Goal: Transaction & Acquisition: Purchase product/service

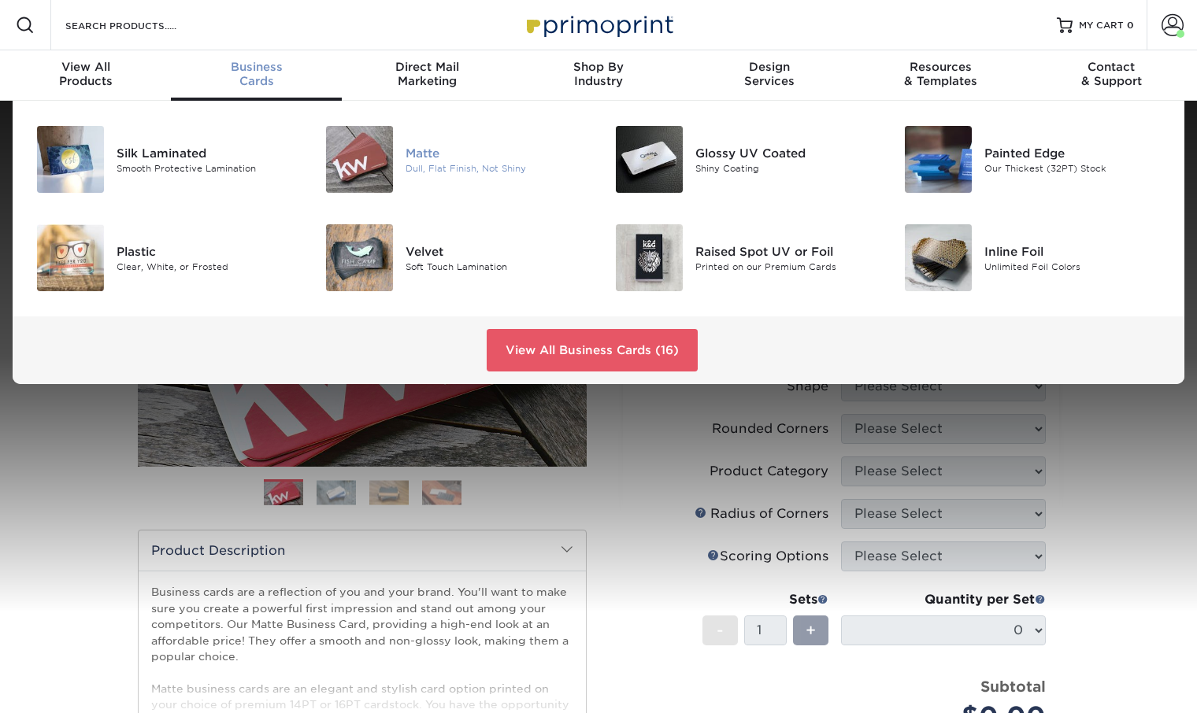
click at [403, 153] on div "Matte Dull, Flat Finish, Not Shiny" at bounding box center [454, 160] width 290 height 80
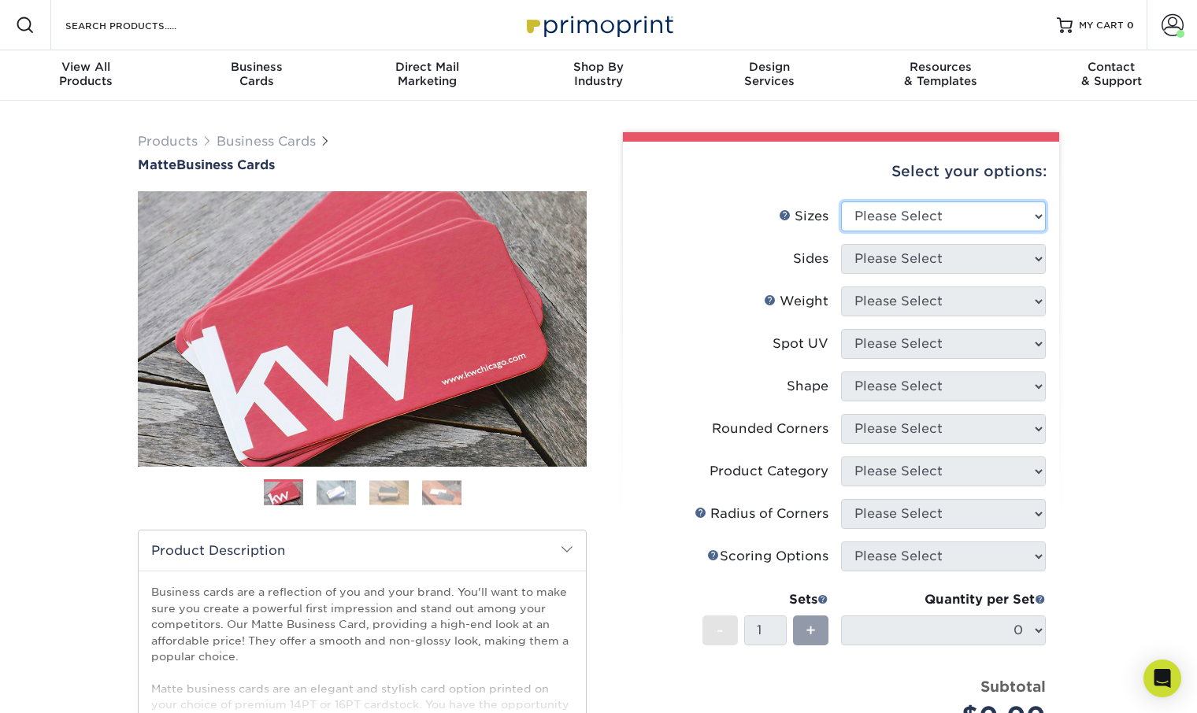
click at [887, 215] on select "Please Select 1.5" x 3.5" - Mini 1.75" x 3.5" - Mini 2" x 2" - Square 2" x 3" -…" at bounding box center [943, 217] width 205 height 30
select select "2.00x3.50"
click at [841, 202] on select "Please Select 1.5" x 3.5" - Mini 1.75" x 3.5" - Mini 2" x 2" - Square 2" x 3" -…" at bounding box center [943, 217] width 205 height 30
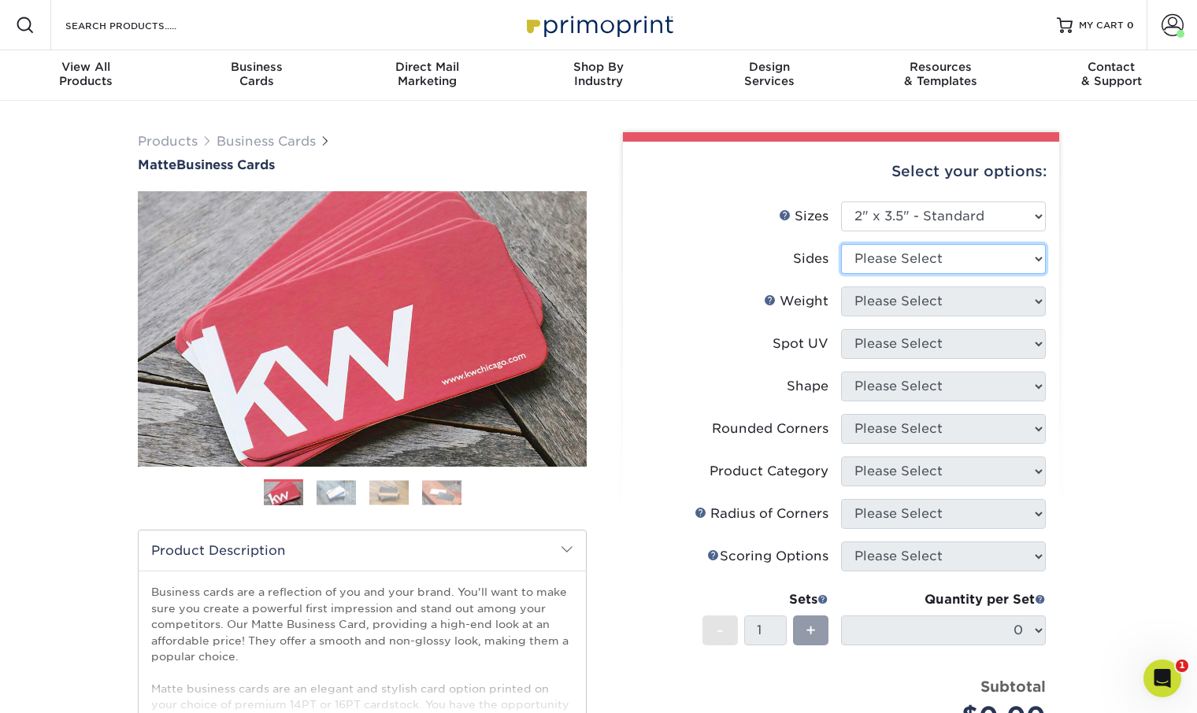
click at [970, 257] on select "Please Select Print Both Sides Print Front Only" at bounding box center [943, 259] width 205 height 30
select select "13abbda7-1d64-4f25-8bb2-c179b224825d"
click at [841, 244] on select "Please Select Print Both Sides Print Front Only" at bounding box center [943, 259] width 205 height 30
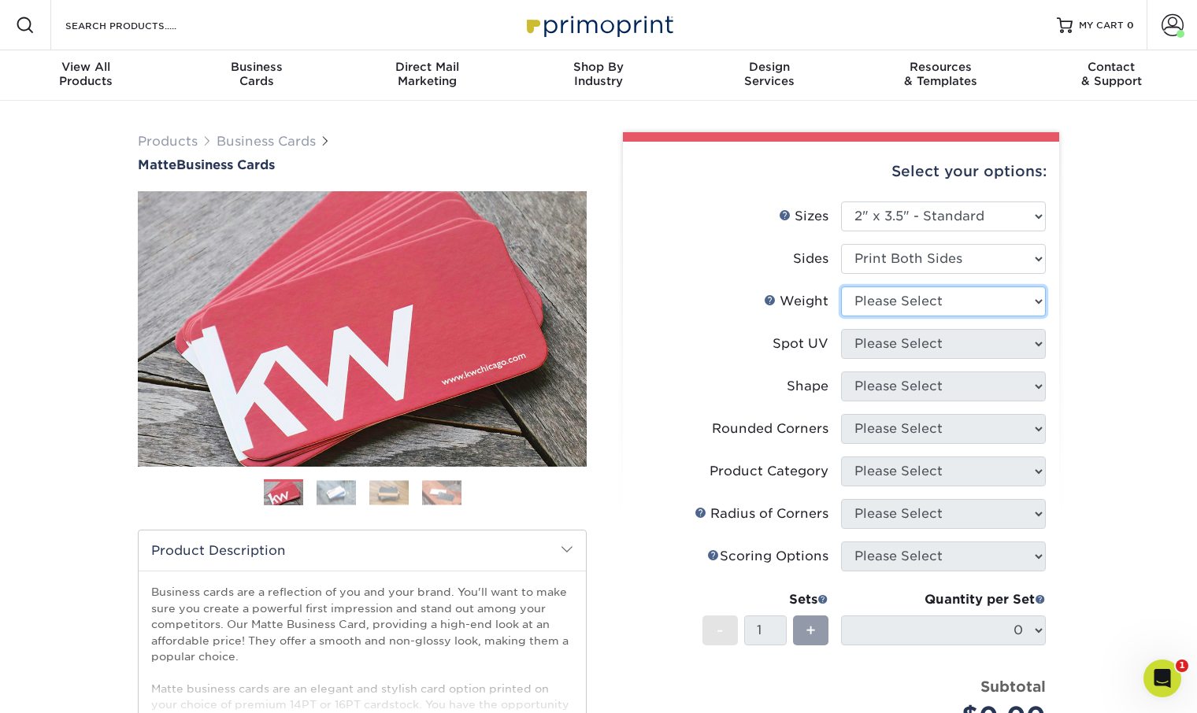
click at [993, 297] on select "Please Select 16PT 14PT" at bounding box center [943, 302] width 205 height 30
select select "16PT"
click at [841, 287] on select "Please Select 16PT 14PT" at bounding box center [943, 302] width 205 height 30
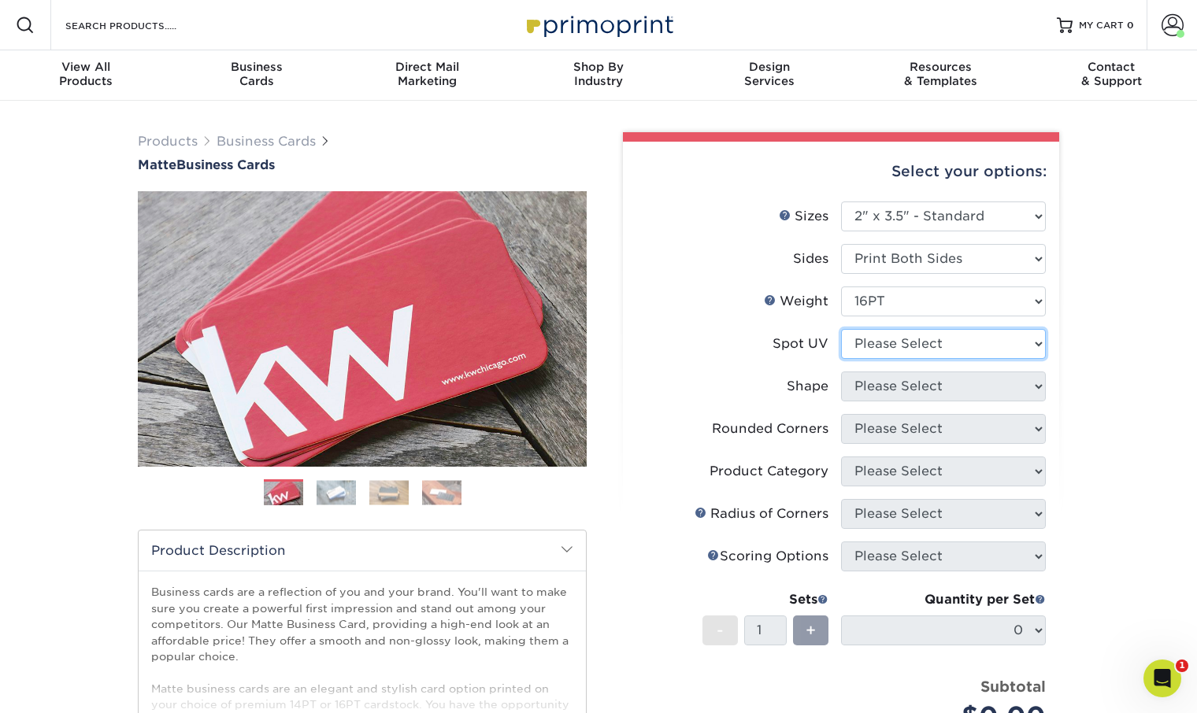
click at [990, 335] on select "Please Select No Spot UV Front and Back (Both Sides) Front Only Back Only" at bounding box center [943, 344] width 205 height 30
select select "3"
click at [841, 329] on select "Please Select No Spot UV Front and Back (Both Sides) Front Only Back Only" at bounding box center [943, 344] width 205 height 30
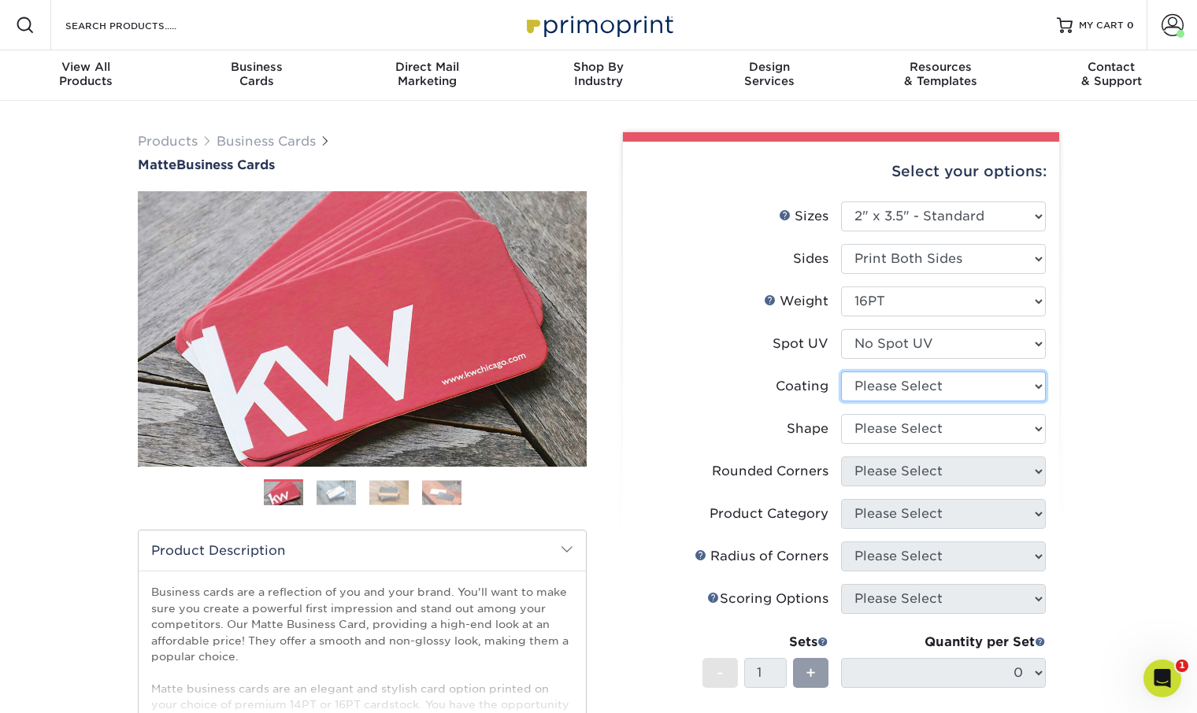
click at [984, 386] on select at bounding box center [943, 387] width 205 height 30
select select "121bb7b5-3b4d-429f-bd8d-bbf80e953313"
click at [841, 372] on select at bounding box center [943, 387] width 205 height 30
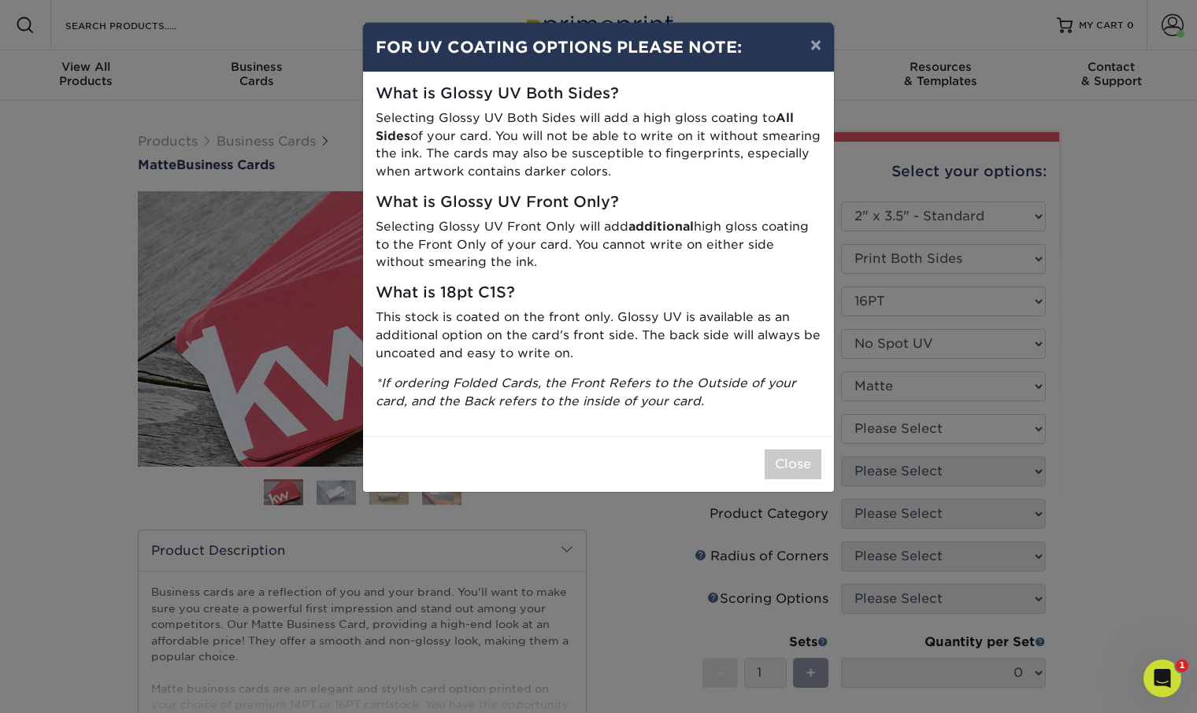
click at [980, 424] on div "× FOR UV COATING OPTIONS PLEASE NOTE: What is Glossy UV Both Sides? Selecting G…" at bounding box center [598, 356] width 1197 height 713
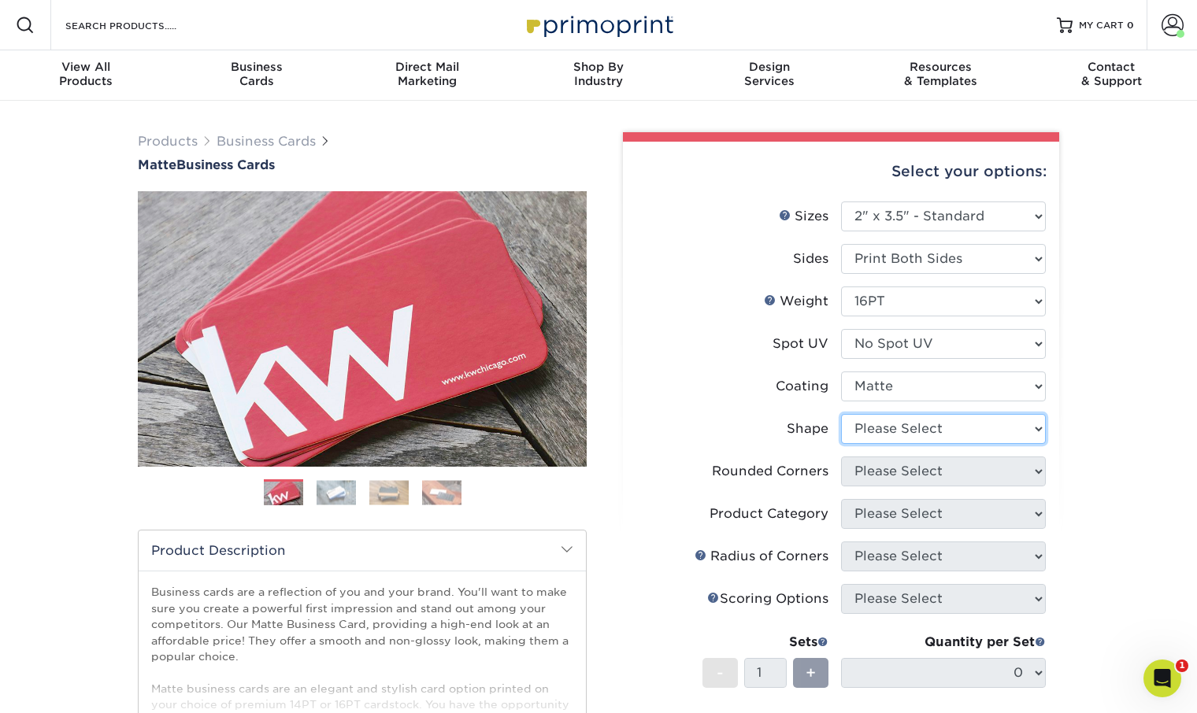
click at [912, 414] on select "Please Select Standard Oval" at bounding box center [943, 429] width 205 height 30
select select "standard"
click at [841, 414] on select "Please Select Standard Oval" at bounding box center [943, 429] width 205 height 30
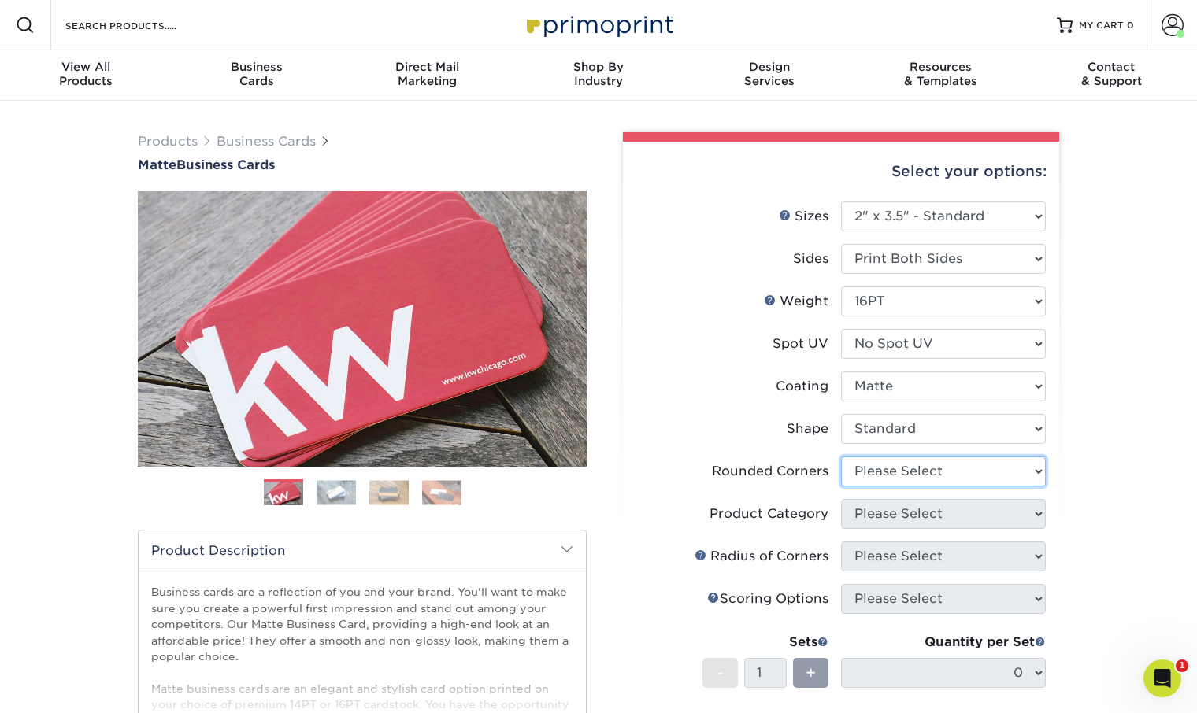
click at [978, 477] on select "Please Select Yes - Round 2 Corners Yes - Round 4 Corners No" at bounding box center [943, 472] width 205 height 30
select select "7672df9e-0e0a-464d-8e1f-920c575e4da3"
click at [841, 457] on select "Please Select Yes - Round 2 Corners Yes - Round 4 Corners No" at bounding box center [943, 472] width 205 height 30
